Goal: Entertainment & Leisure: Consume media (video, audio)

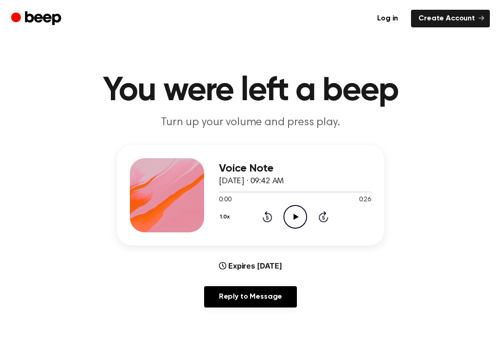
click at [211, 219] on div "Voice Note [DATE] · 09:42 AM 0:00 0:26 Your browser does not support the [objec…" at bounding box center [250, 195] width 267 height 100
click at [293, 215] on icon at bounding box center [295, 217] width 5 height 6
click at [290, 228] on div "Voice Note [DATE] · 09:42 AM 0:06 0:26 Your browser does not support the [objec…" at bounding box center [295, 195] width 152 height 74
click at [292, 211] on icon "Pause Audio" at bounding box center [295, 217] width 24 height 24
click at [317, 219] on div "1.0x Rewind 5 seconds Play Audio Skip 5 seconds" at bounding box center [295, 217] width 152 height 24
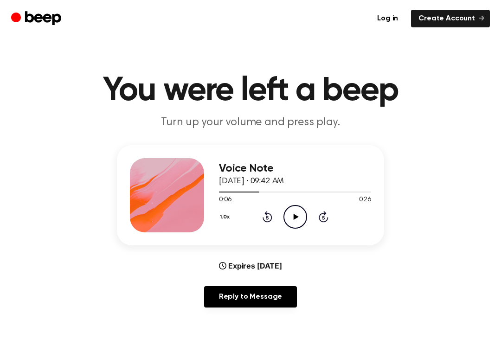
click at [318, 226] on div "1.0x Rewind 5 seconds Play Audio Skip 5 seconds" at bounding box center [295, 217] width 152 height 24
click at [320, 211] on icon "Skip 5 seconds" at bounding box center [323, 216] width 10 height 12
click at [321, 218] on icon "Skip 5 seconds" at bounding box center [323, 216] width 10 height 12
click at [264, 220] on icon at bounding box center [267, 216] width 10 height 11
click at [263, 219] on icon at bounding box center [267, 216] width 10 height 11
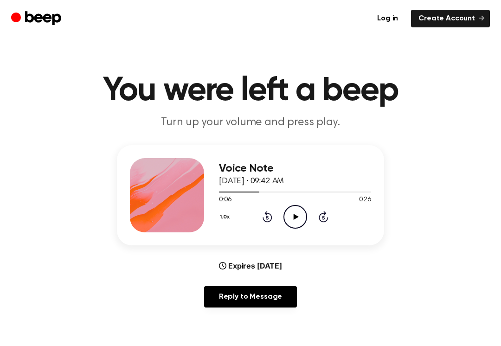
click at [268, 222] on icon at bounding box center [267, 216] width 10 height 11
click at [266, 217] on icon "Rewind 5 seconds" at bounding box center [267, 216] width 10 height 12
click at [297, 210] on icon "Play Audio" at bounding box center [295, 217] width 24 height 24
click at [468, 275] on div "Voice Note [DATE] · 09:42 AM 0:00 0:26 Your browser does not support the [objec…" at bounding box center [250, 230] width 478 height 170
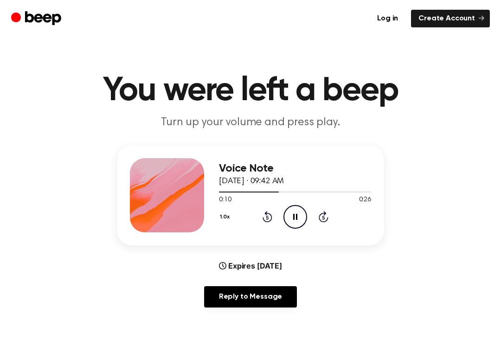
click at [290, 226] on icon "Pause Audio" at bounding box center [295, 217] width 24 height 24
click at [295, 221] on icon "Play Audio" at bounding box center [295, 217] width 24 height 24
click at [258, 222] on div "1.0x Rewind 5 seconds Pause Audio Skip 5 seconds" at bounding box center [295, 217] width 152 height 24
click at [291, 209] on icon "Pause Audio" at bounding box center [295, 217] width 24 height 24
click at [293, 214] on icon "Play Audio" at bounding box center [295, 217] width 24 height 24
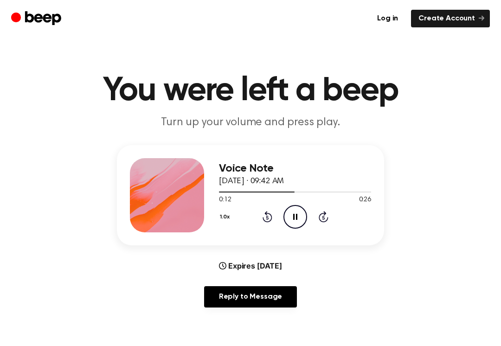
click at [287, 216] on icon "Pause Audio" at bounding box center [295, 217] width 24 height 24
click at [246, 214] on div "1.0x Rewind 5 seconds Play Audio Skip 5 seconds" at bounding box center [295, 217] width 152 height 24
click at [262, 219] on icon "Rewind 5 seconds" at bounding box center [267, 216] width 10 height 12
click at [262, 220] on icon "Rewind 5 seconds" at bounding box center [267, 216] width 10 height 12
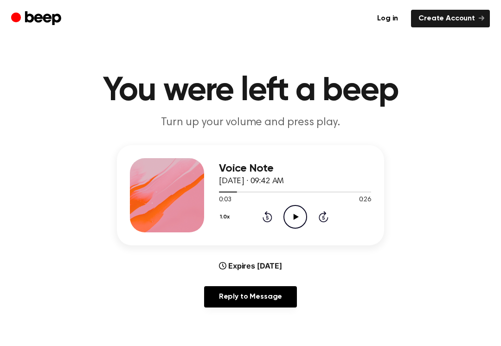
click at [260, 218] on div "1.0x Rewind 5 seconds Play Audio Skip 5 seconds" at bounding box center [295, 217] width 152 height 24
click at [252, 216] on div "1.0x Rewind 5 seconds Play Audio Skip 5 seconds" at bounding box center [295, 217] width 152 height 24
click at [298, 211] on icon "Play Audio" at bounding box center [295, 217] width 24 height 24
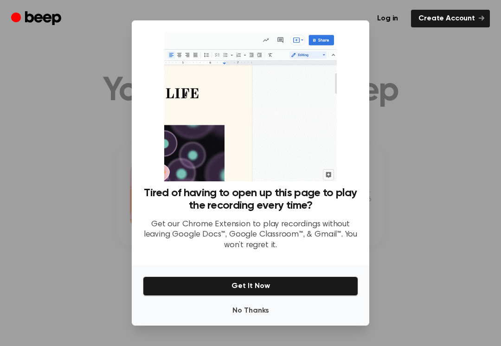
click at [87, 163] on div at bounding box center [250, 173] width 501 height 346
click at [236, 316] on button "No Thanks" at bounding box center [250, 310] width 215 height 19
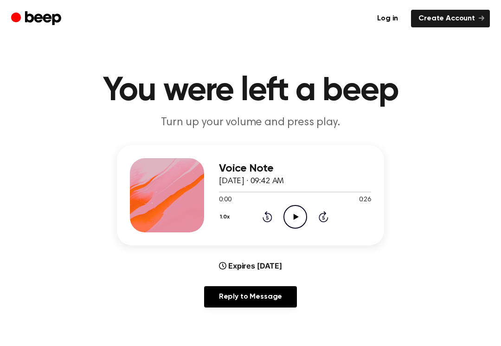
click at [289, 211] on icon "Play Audio" at bounding box center [295, 217] width 24 height 24
click at [306, 224] on icon "Pause Audio" at bounding box center [295, 217] width 24 height 24
click at [288, 213] on icon "Play Audio" at bounding box center [295, 217] width 24 height 24
